Goal: Task Accomplishment & Management: Manage account settings

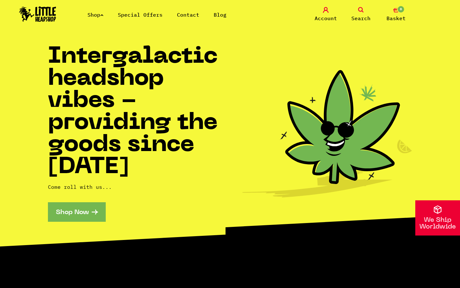
scroll to position [1159, 0]
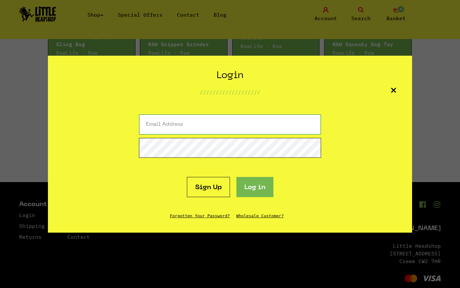
click at [230, 124] on input "email" at bounding box center [230, 124] width 182 height 20
type input "[EMAIL_ADDRESS][DOMAIN_NAME]"
click at [237, 177] on button "Log in" at bounding box center [255, 187] width 37 height 20
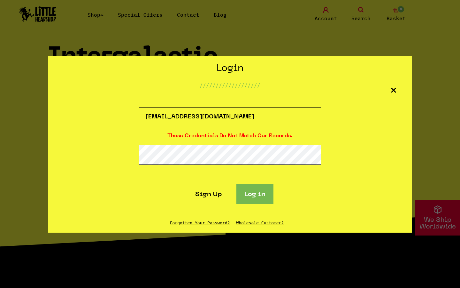
scroll to position [1159, 0]
